Goal: Navigation & Orientation: Find specific page/section

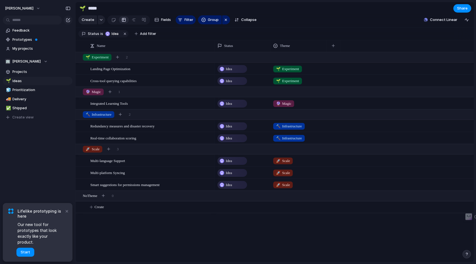
click at [296, 84] on span "🌱 Experiment" at bounding box center [287, 81] width 23 height 6
click at [29, 250] on span "Start" at bounding box center [25, 252] width 9 height 6
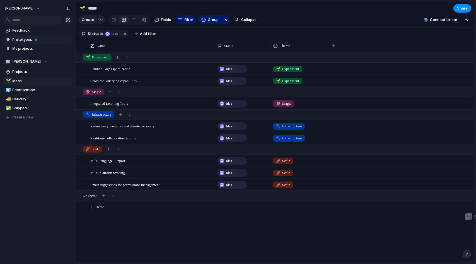
click at [45, 38] on span "Prototypes" at bounding box center [42, 40] width 58 height 6
click at [34, 33] on span "Feedback" at bounding box center [42, 31] width 58 height 6
